Goal: Find contact information: Find contact information

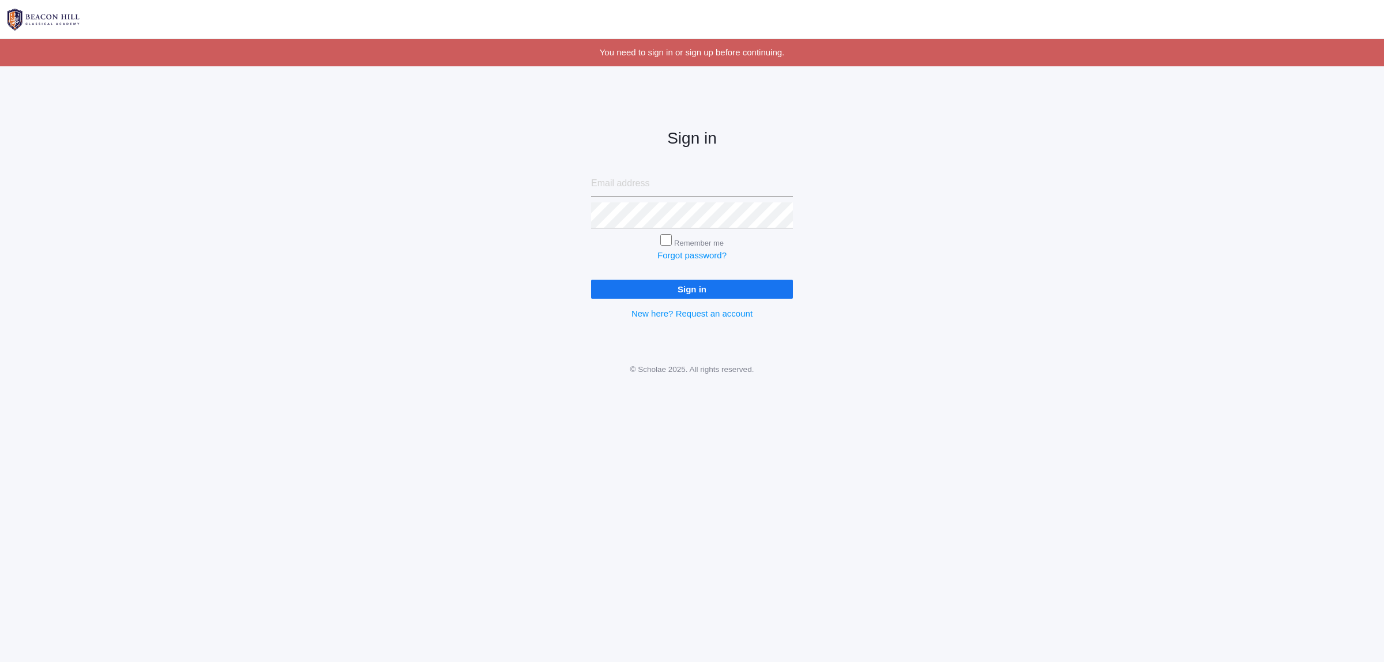
type input "[PERSON_NAME][EMAIL_ADDRESS][PERSON_NAME][DOMAIN_NAME]"
click at [717, 286] on input "Sign in" at bounding box center [692, 289] width 202 height 19
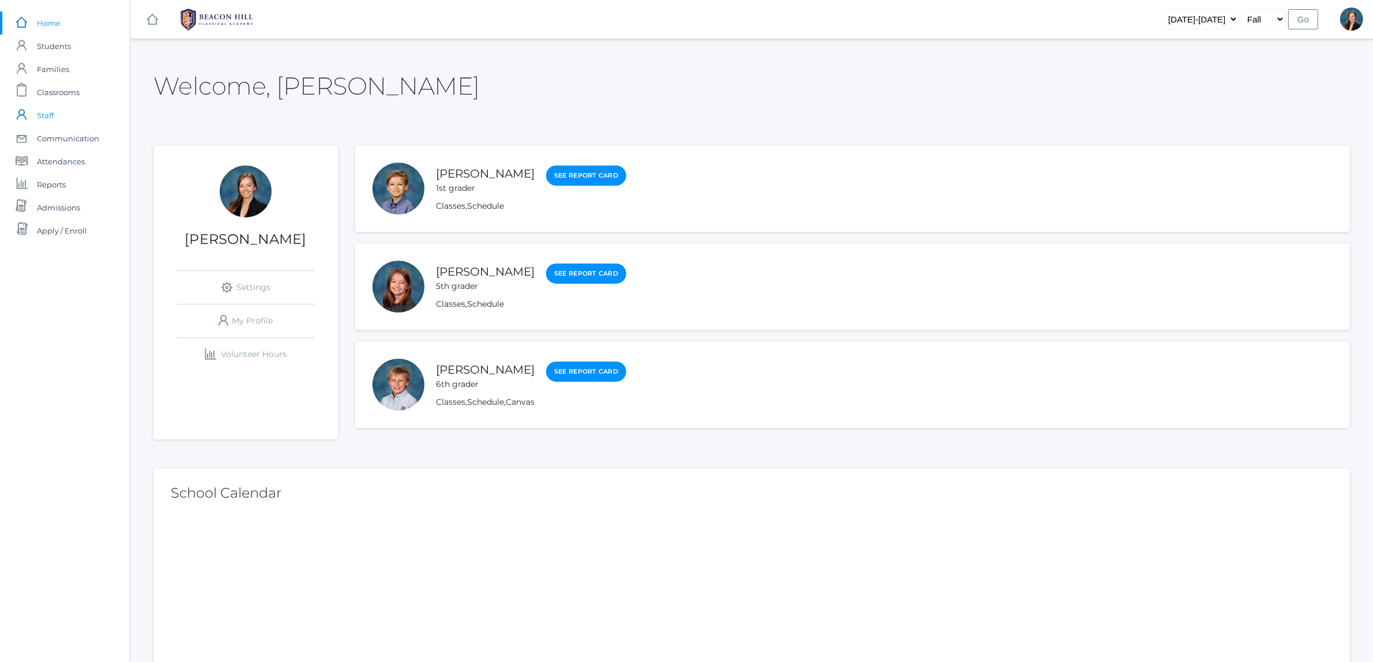
click at [39, 121] on span "Staff" at bounding box center [45, 115] width 17 height 23
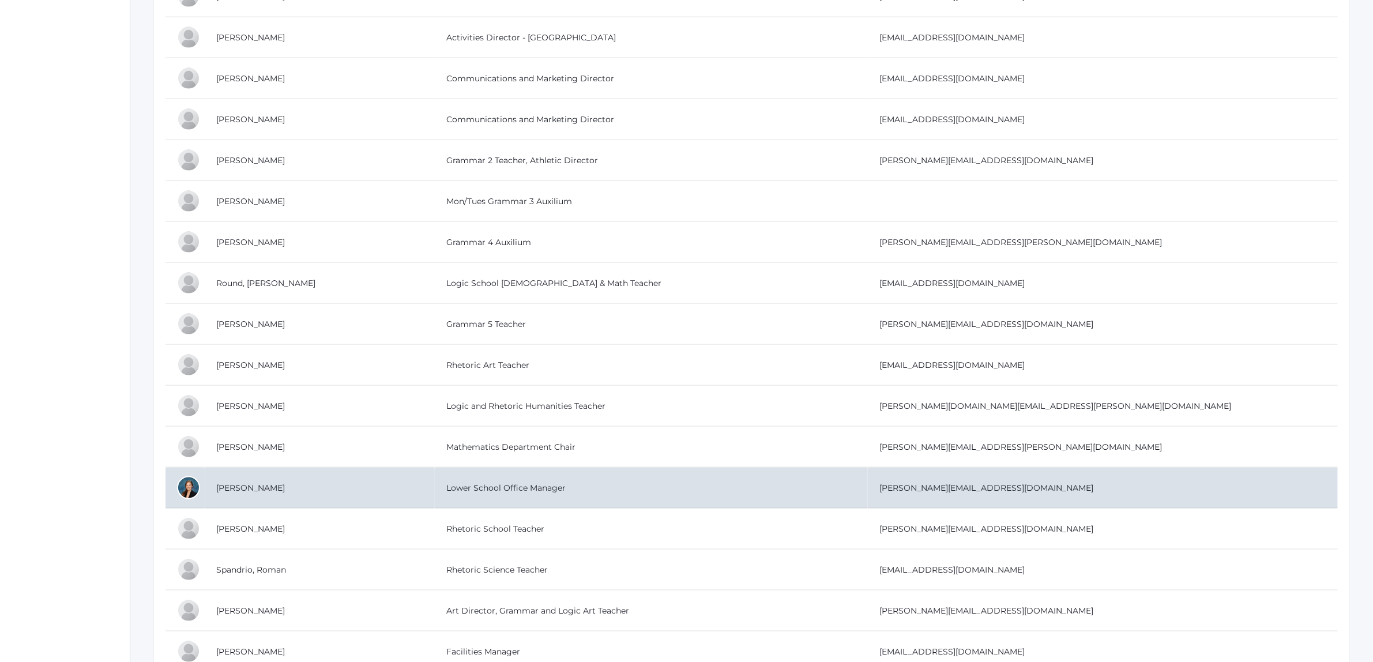
scroll to position [2235, 0]
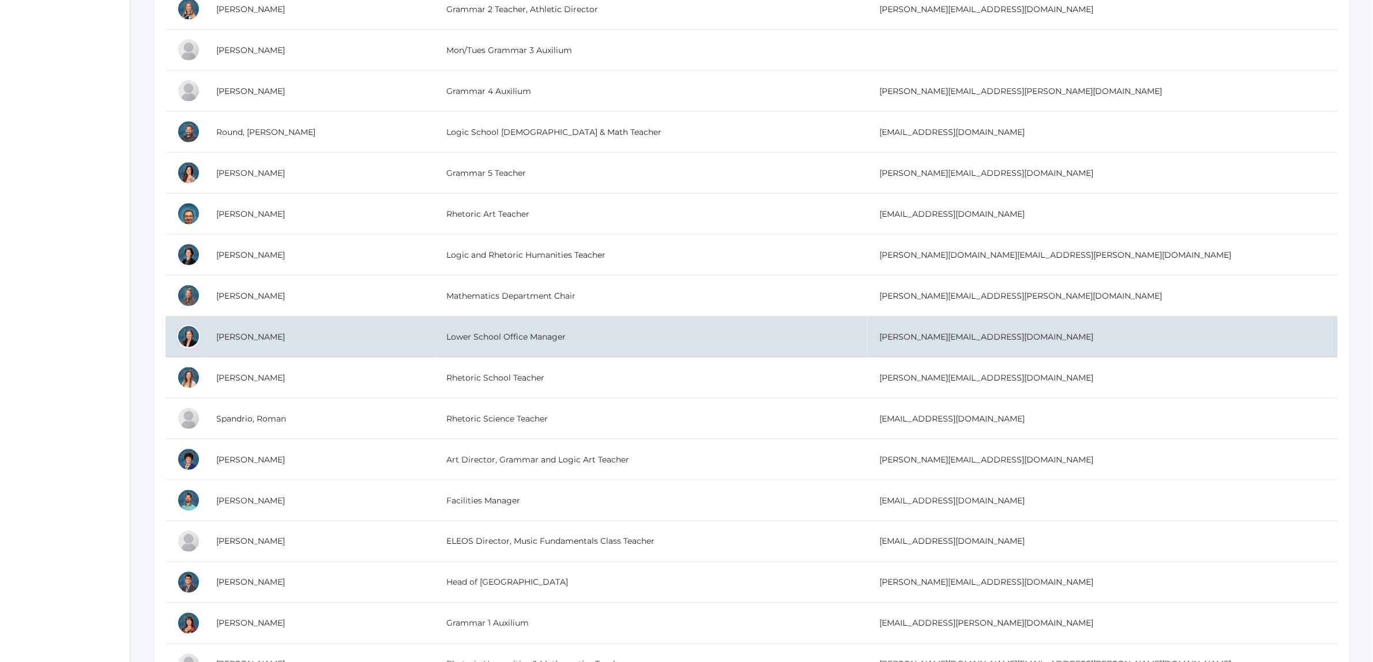
click at [232, 347] on td "Smith, Allison" at bounding box center [320, 337] width 230 height 41
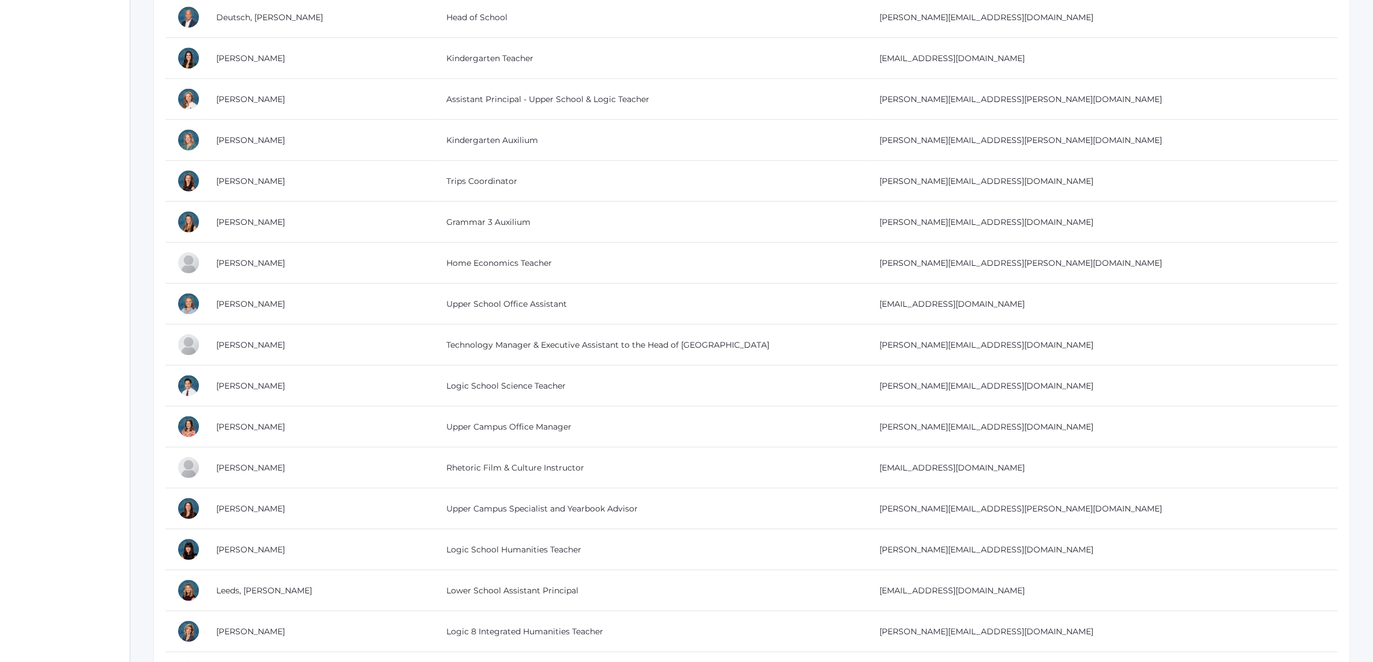
scroll to position [1226, 0]
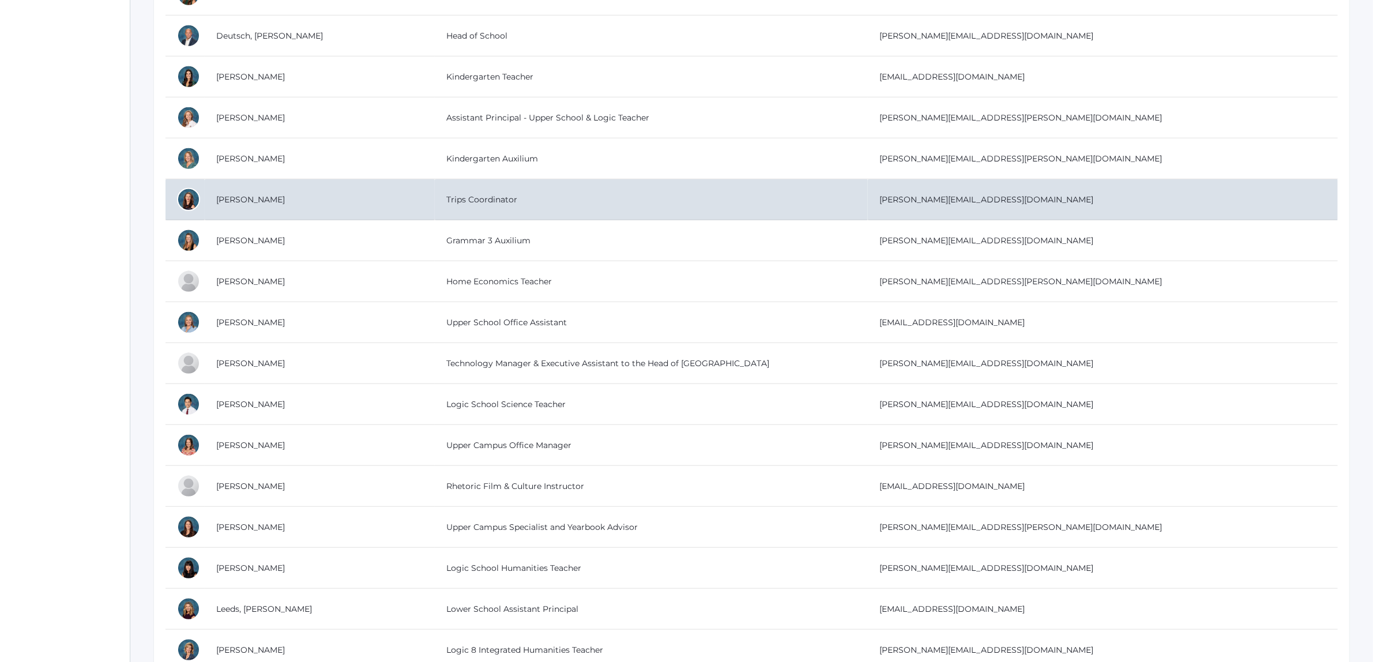
click at [251, 203] on td "Erickson, Hilary" at bounding box center [320, 199] width 230 height 41
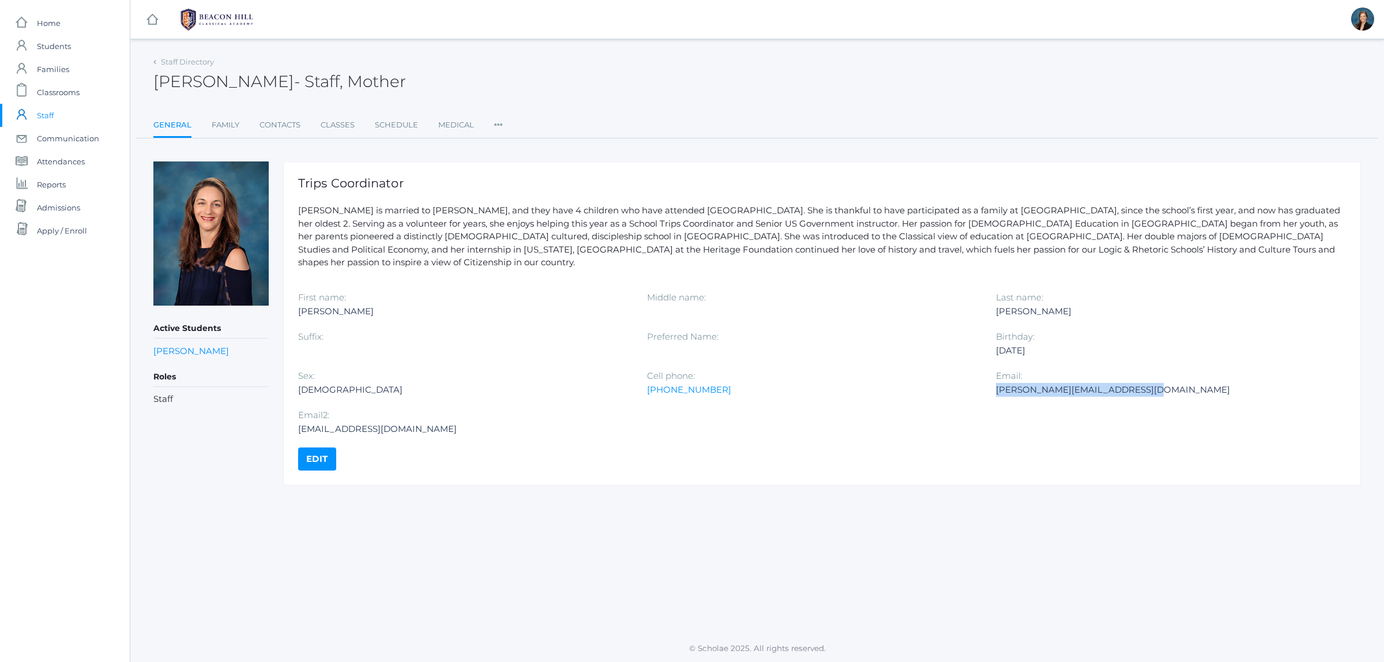
drag, startPoint x: 1129, startPoint y: 377, endPoint x: 998, endPoint y: 381, distance: 131.6
click at [998, 383] on div "[PERSON_NAME][EMAIL_ADDRESS][DOMAIN_NAME]" at bounding box center [1162, 390] width 332 height 14
copy div "[PERSON_NAME][EMAIL_ADDRESS][DOMAIN_NAME]"
